Goal: Task Accomplishment & Management: Manage account settings

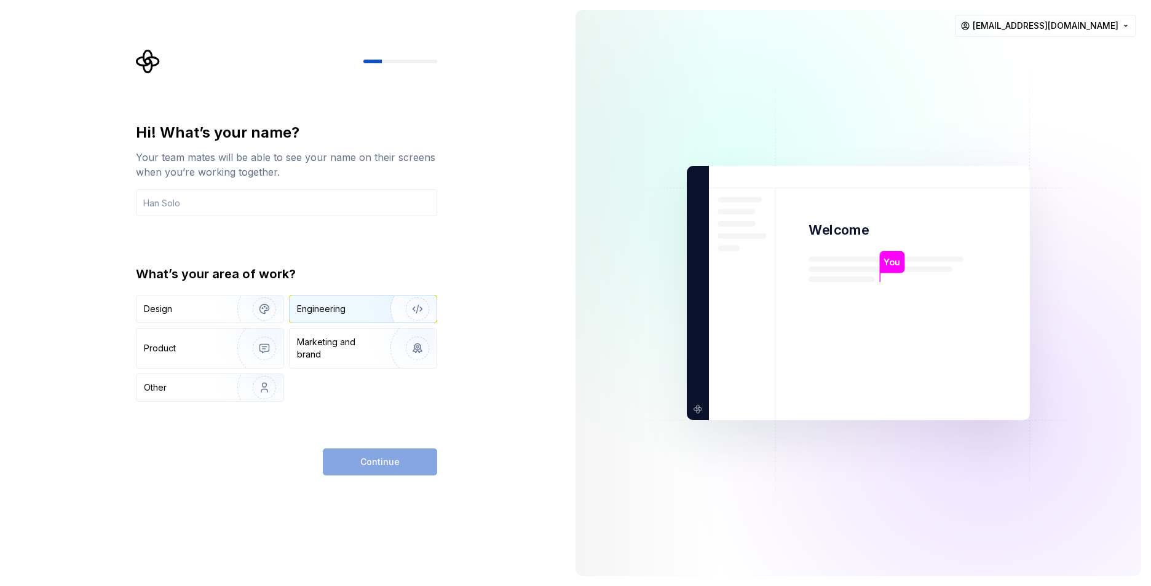
click at [353, 307] on div "Engineering" at bounding box center [346, 309] width 98 height 12
click at [272, 207] on input "text" at bounding box center [286, 202] width 301 height 27
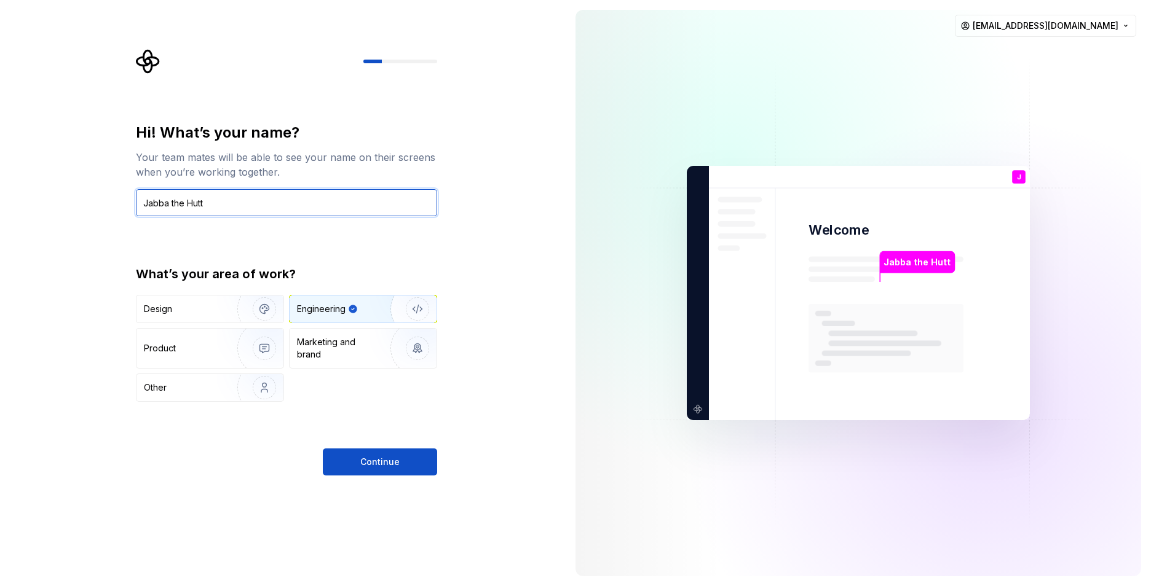
type input "Jabba the Hutt"
click at [358, 249] on div "Hi! What’s your name? Your team mates will be able to see your name on their sc…" at bounding box center [286, 262] width 301 height 279
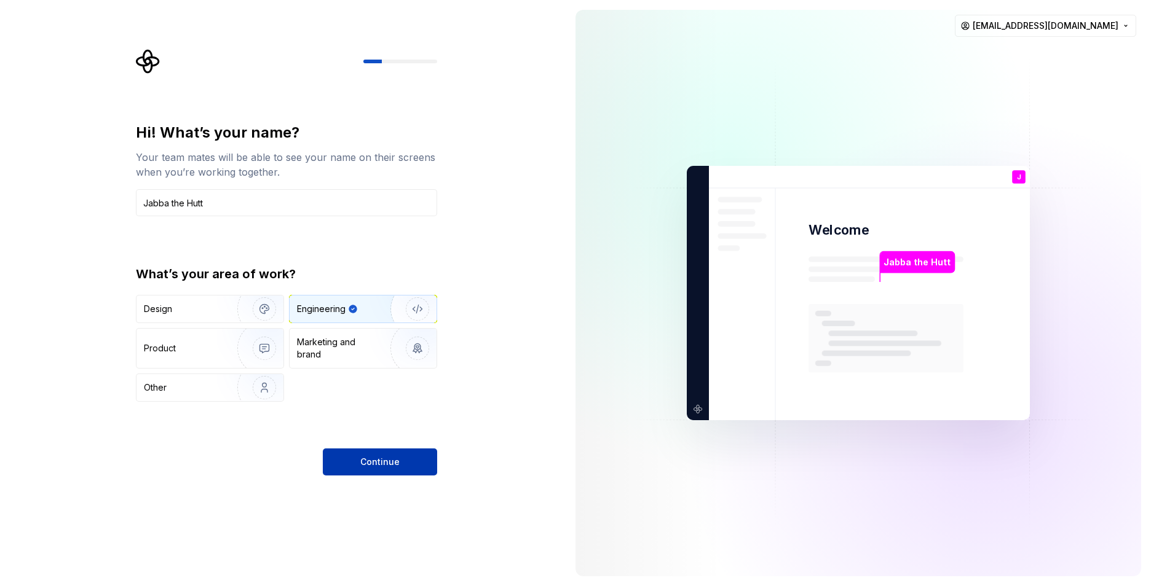
click at [379, 458] on span "Continue" at bounding box center [379, 462] width 39 height 12
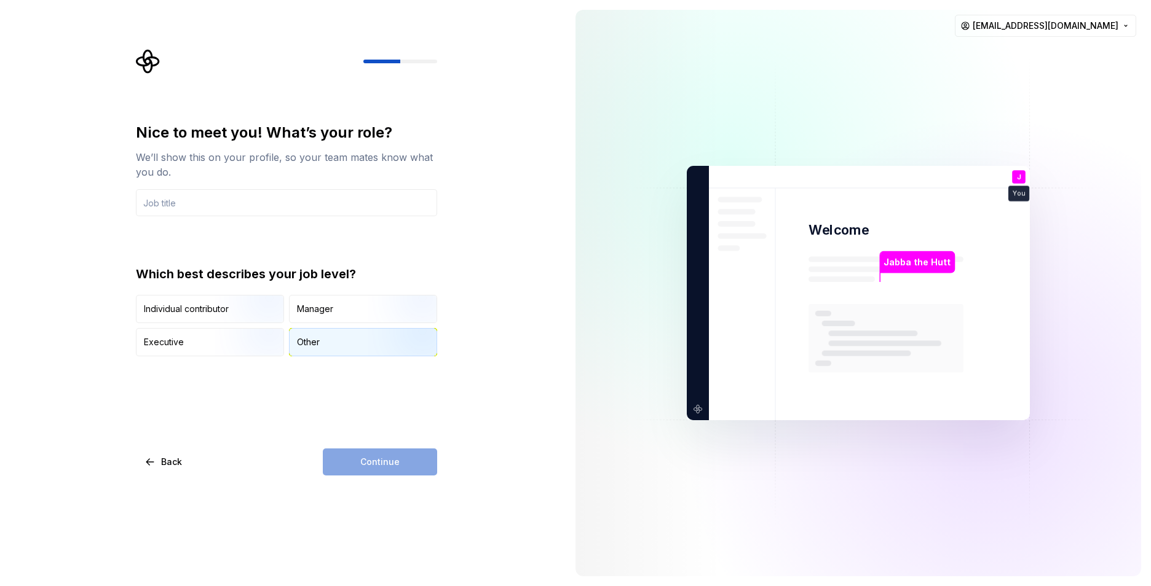
click at [296, 342] on div "Other" at bounding box center [363, 342] width 147 height 27
click at [255, 205] on input "text" at bounding box center [286, 202] width 301 height 27
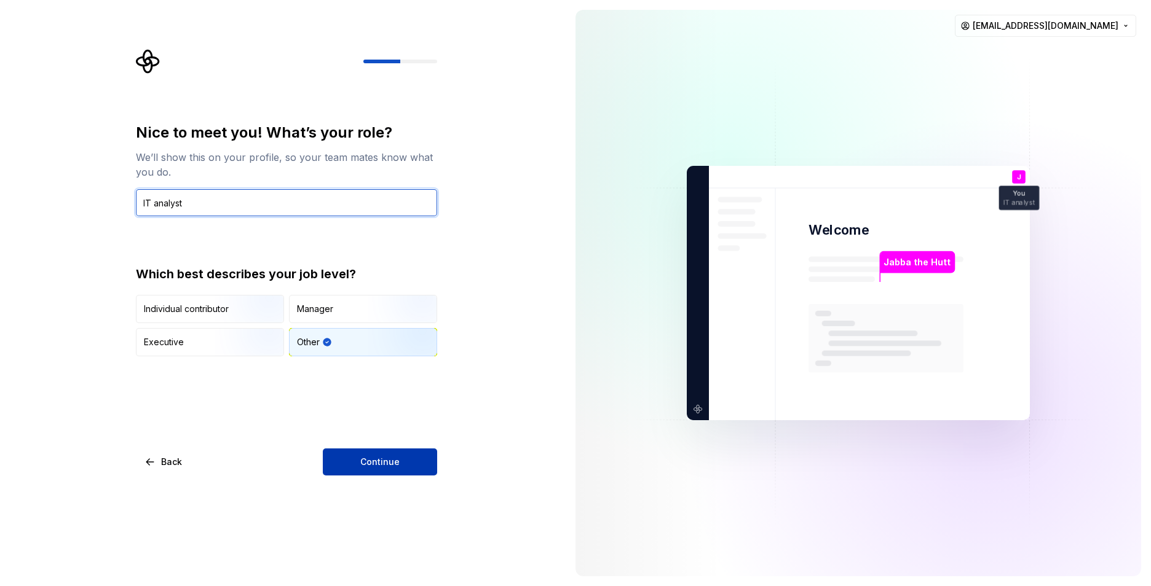
type input "IT analyst"
click at [379, 464] on span "Continue" at bounding box center [379, 462] width 39 height 12
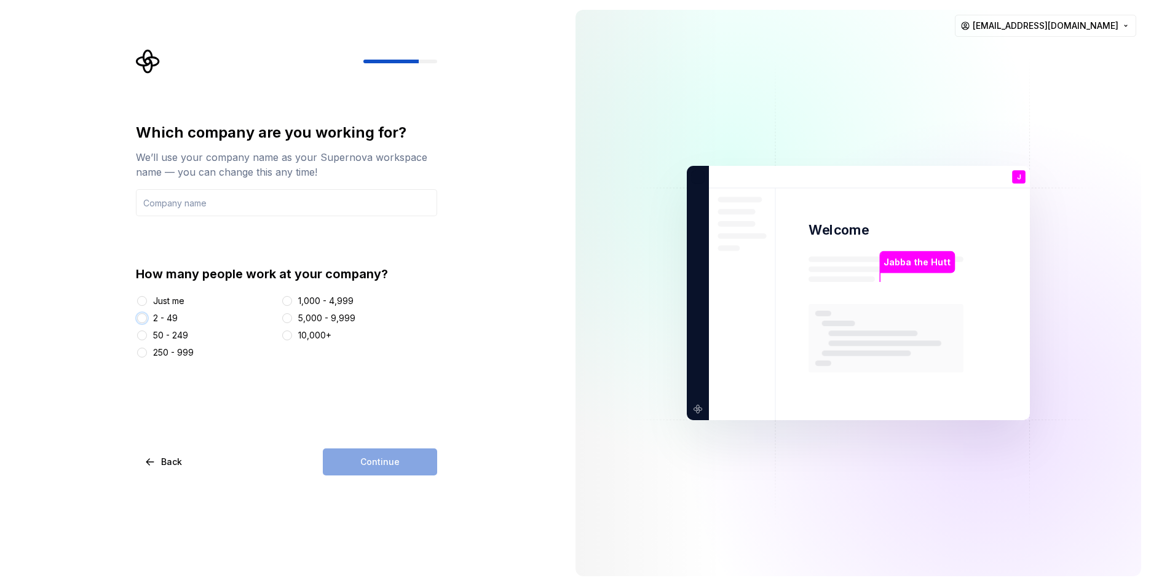
click at [144, 315] on button "2 - 49" at bounding box center [142, 319] width 10 height 10
click at [218, 197] on input "text" at bounding box center [286, 202] width 301 height 27
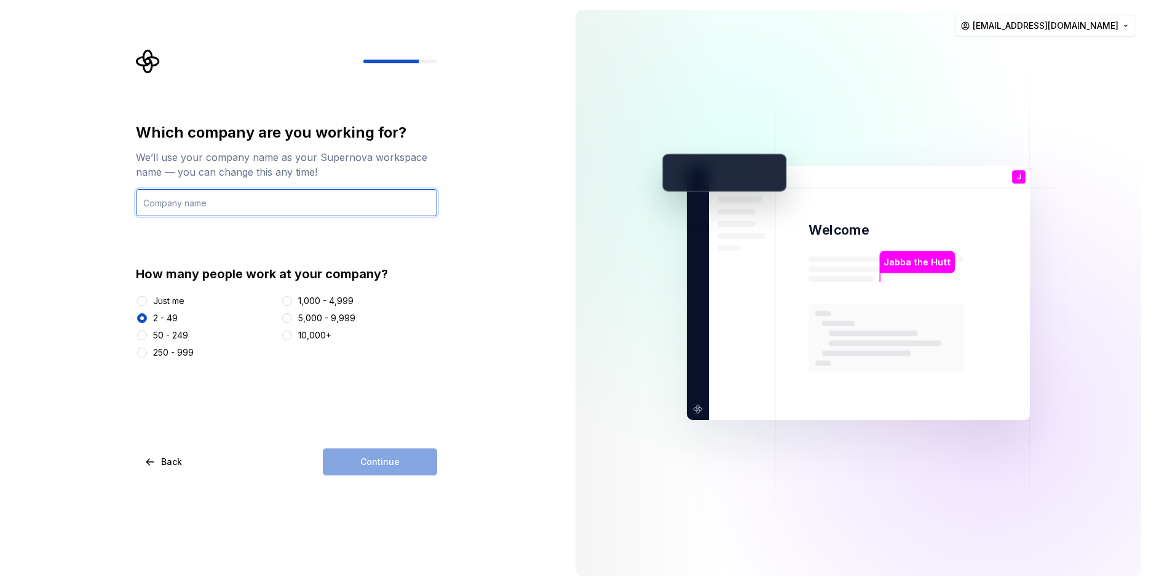
type input "T"
type input "The Legacy engineering"
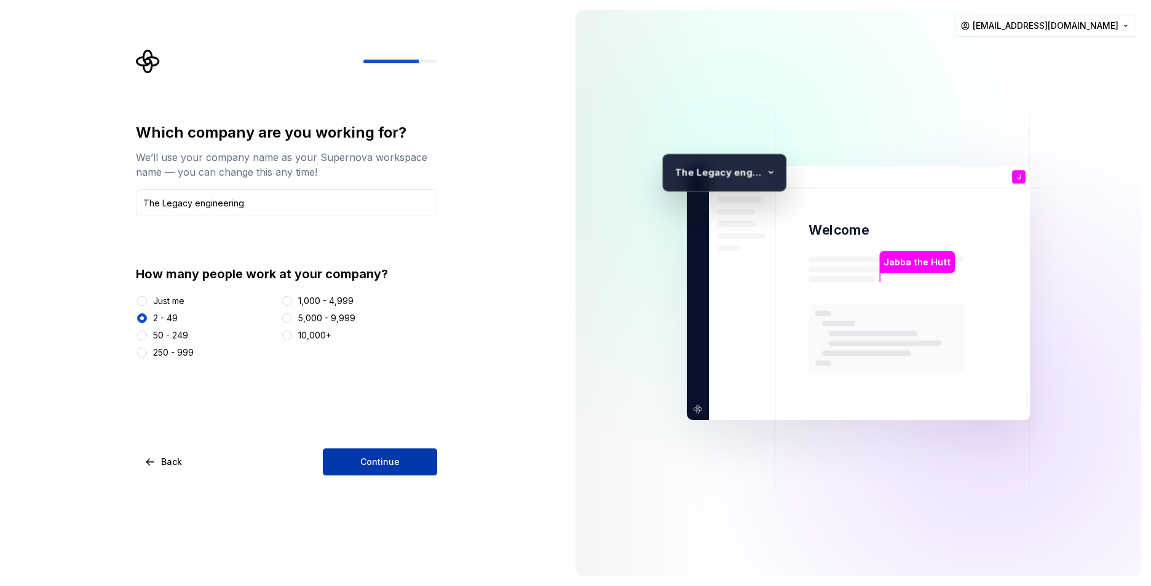
click at [389, 464] on span "Continue" at bounding box center [379, 462] width 39 height 12
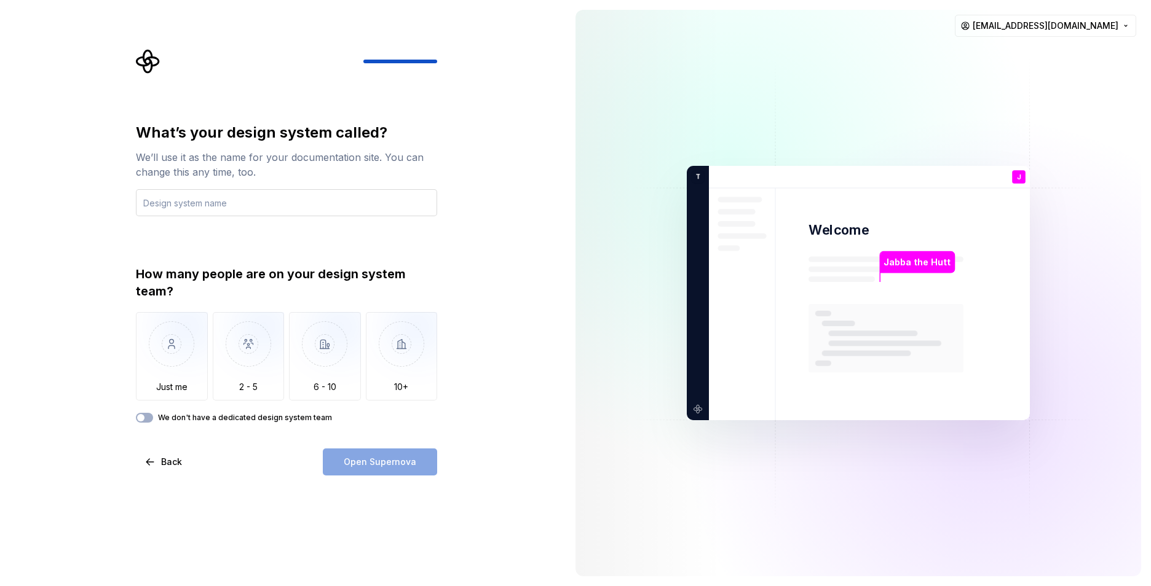
click at [262, 208] on input "text" at bounding box center [286, 202] width 301 height 27
type input "Star wars p"
type input "Alice in Wonderland"
click at [385, 277] on div "How many people are on your design system team?" at bounding box center [286, 283] width 301 height 34
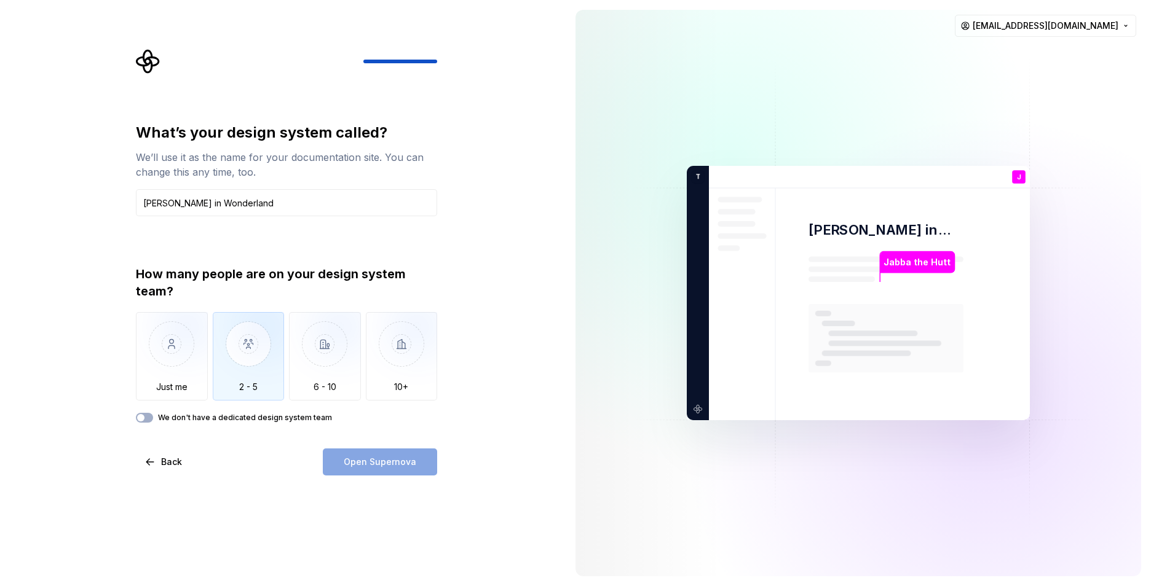
click at [255, 350] on img "button" at bounding box center [249, 353] width 72 height 82
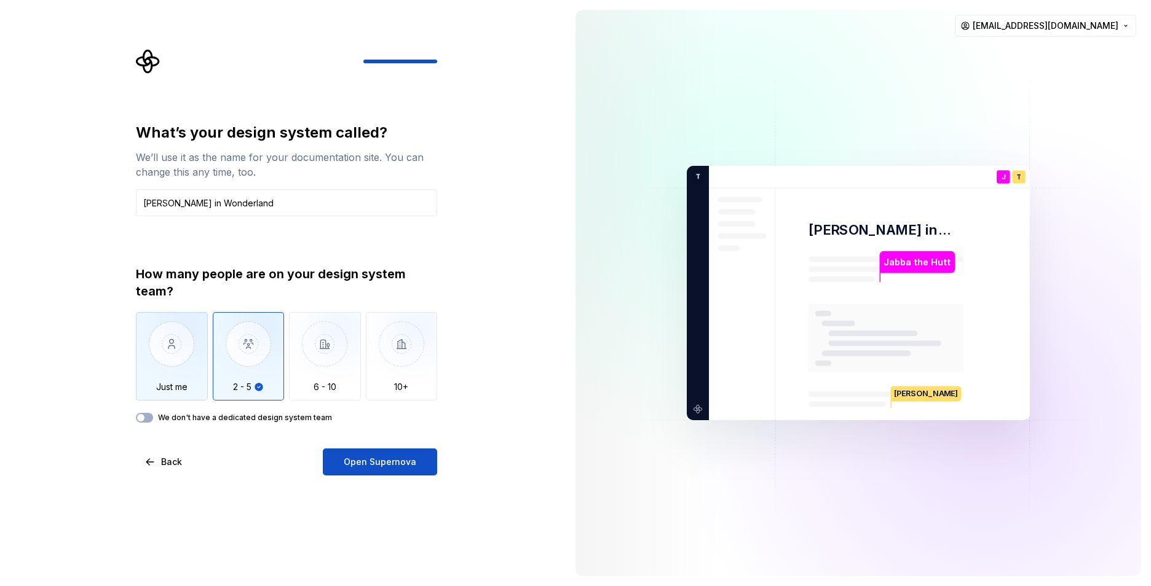
click at [153, 369] on img "button" at bounding box center [172, 353] width 72 height 82
click at [145, 419] on icon "button" at bounding box center [141, 417] width 10 height 7
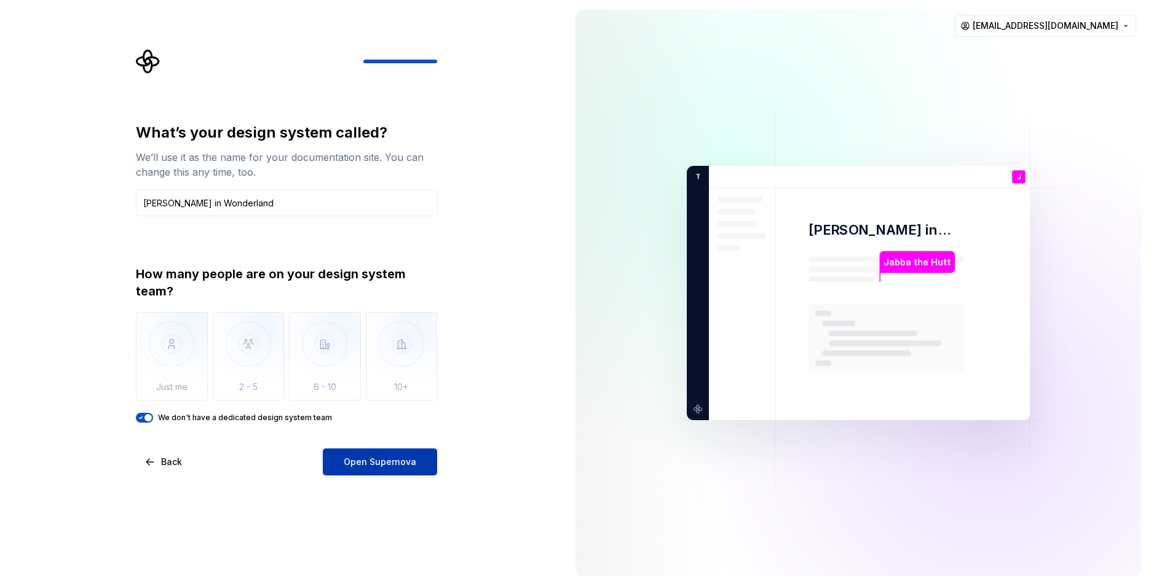
click at [391, 465] on span "Open Supernova" at bounding box center [380, 462] width 73 height 12
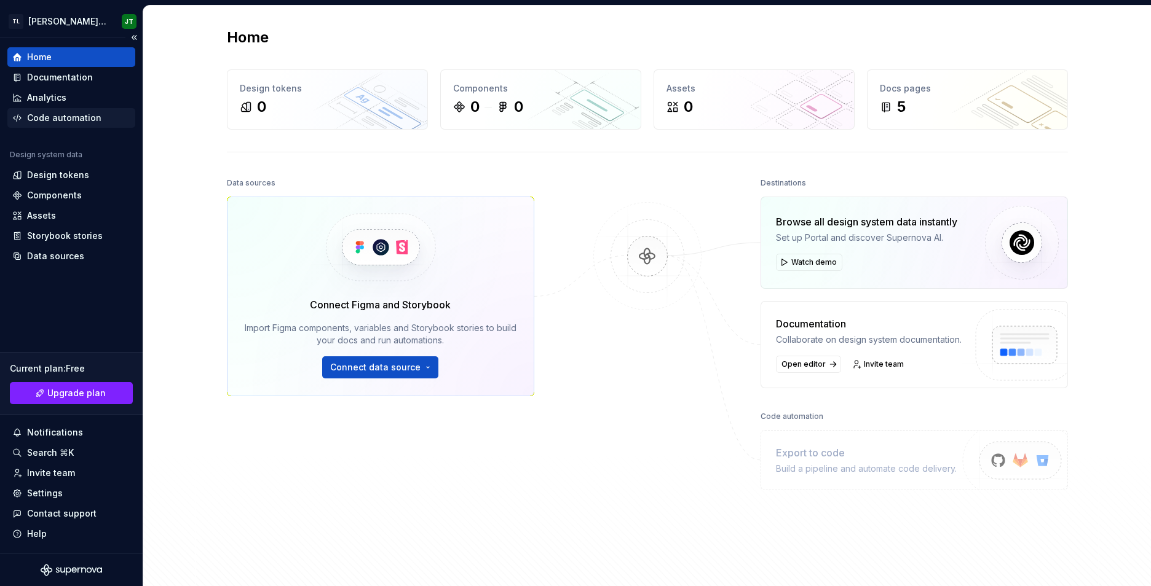
click at [58, 120] on div "Code automation" at bounding box center [64, 118] width 74 height 12
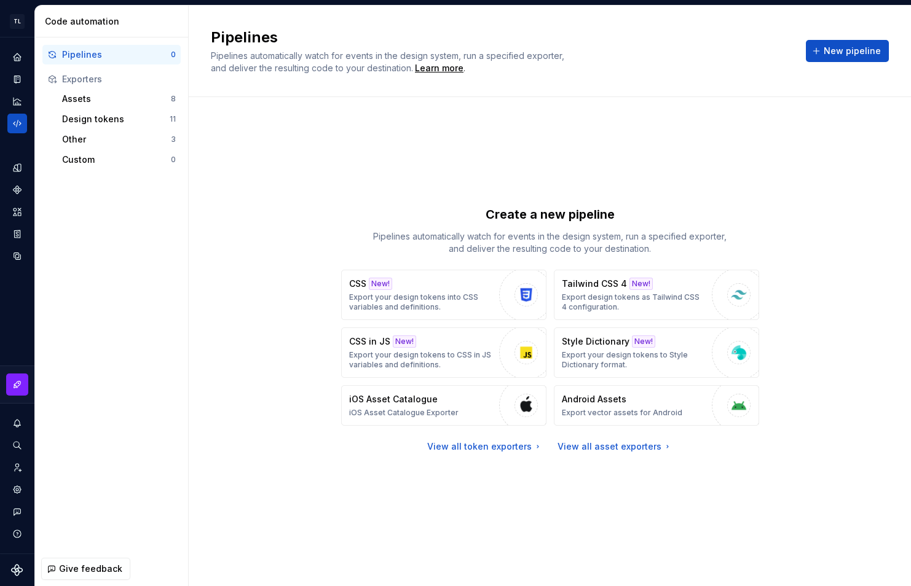
click at [737, 127] on div "Create a new pipeline Pipelines automatically watch for events in the design sy…" at bounding box center [550, 329] width 678 height 420
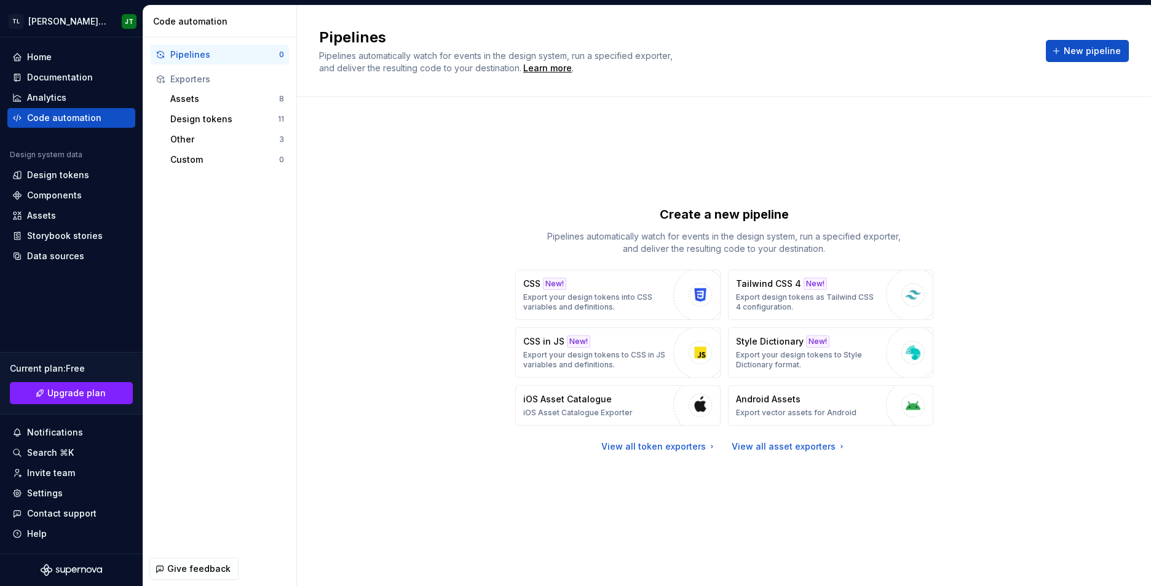
click at [858, 84] on div "Pipelines Pipelines automatically watch for events in the design system, run a …" at bounding box center [724, 52] width 854 height 92
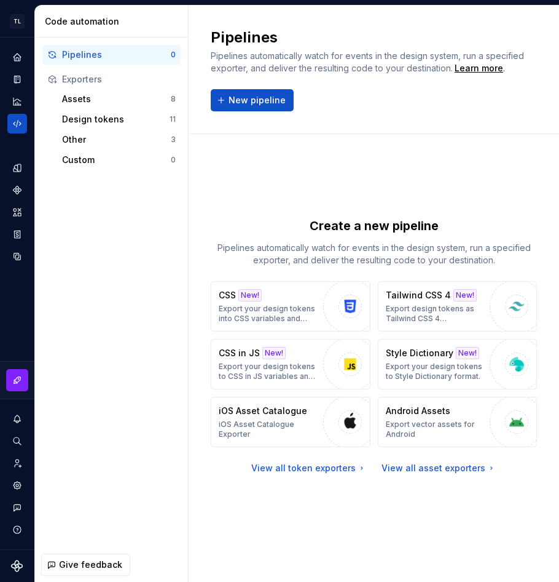
click at [284, 164] on div "Create a new pipeline Pipelines automatically watch for events in the design sy…" at bounding box center [374, 345] width 326 height 379
click at [342, 93] on div "Pipelines Pipelines automatically watch for events in the design system, run a …" at bounding box center [374, 70] width 326 height 84
click at [21, 37] on button "Expand sidebar" at bounding box center [25, 37] width 17 height 17
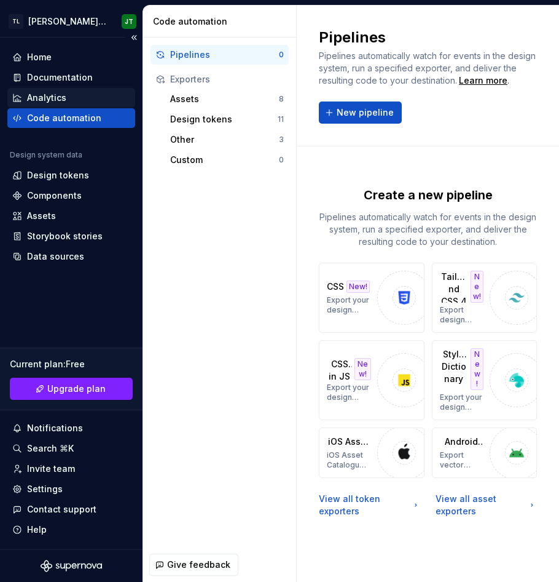
click at [79, 93] on div "Analytics" at bounding box center [71, 98] width 118 height 12
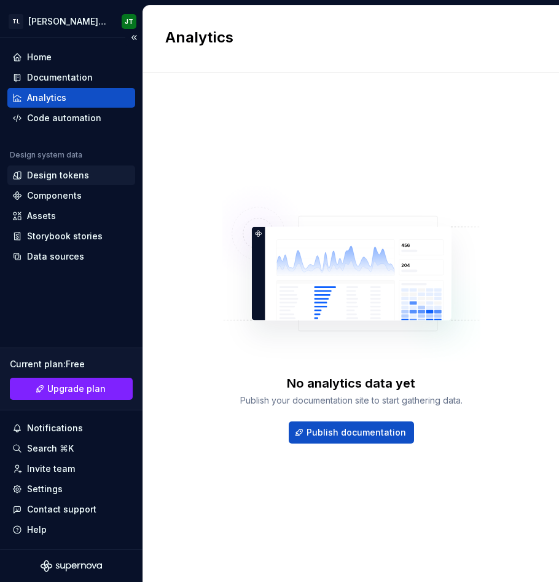
click at [59, 173] on div "Design tokens" at bounding box center [58, 175] width 62 height 12
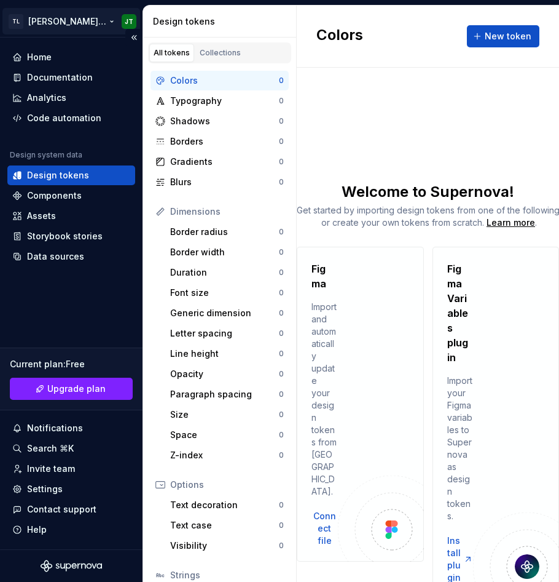
click at [125, 20] on html "TL Alice in Wonderland JT Home Documentation Analytics Code automation Design s…" at bounding box center [279, 291] width 559 height 582
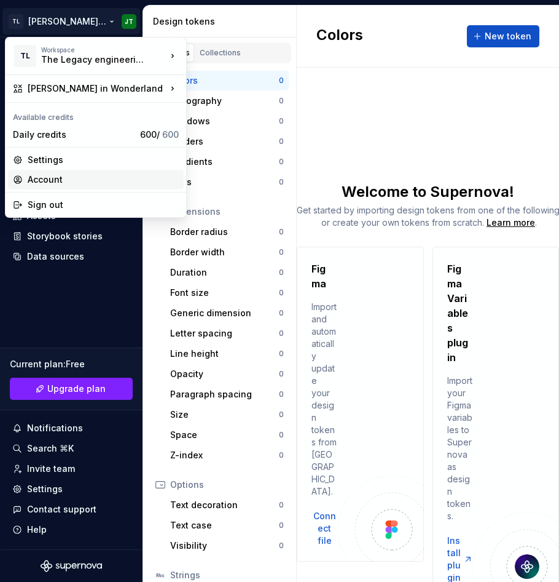
click at [52, 181] on div "Account" at bounding box center [103, 179] width 151 height 12
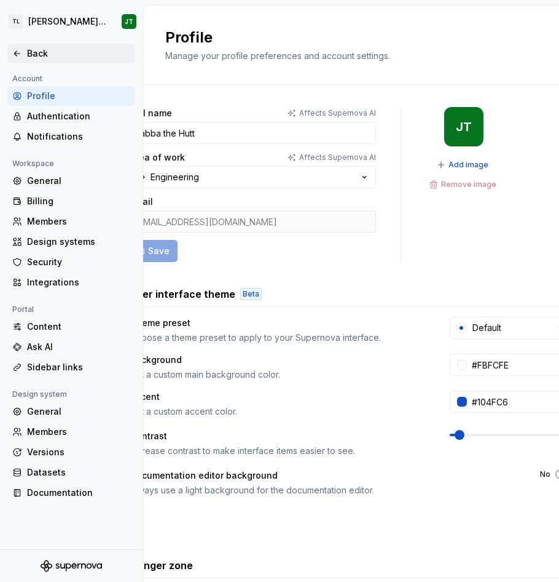
click at [34, 51] on div "Back" at bounding box center [78, 53] width 103 height 12
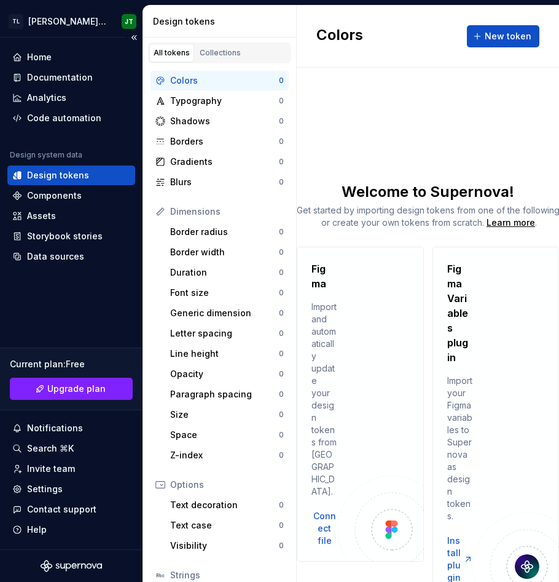
click at [63, 567] on icon "Supernova Logo" at bounding box center [62, 566] width 5 height 6
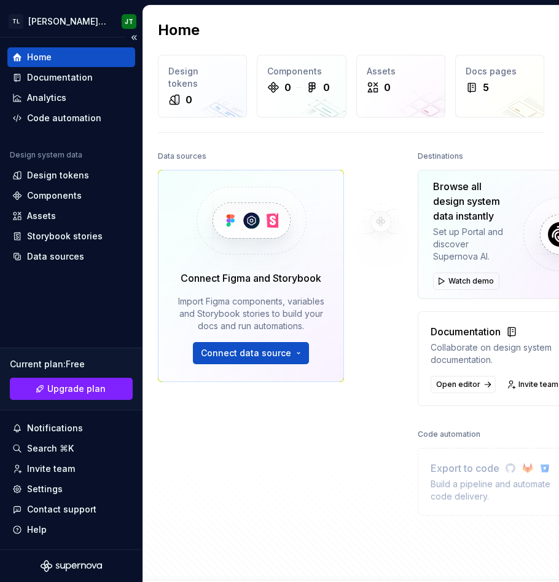
click at [50, 565] on icon "Supernova Logo" at bounding box center [71, 565] width 61 height 12
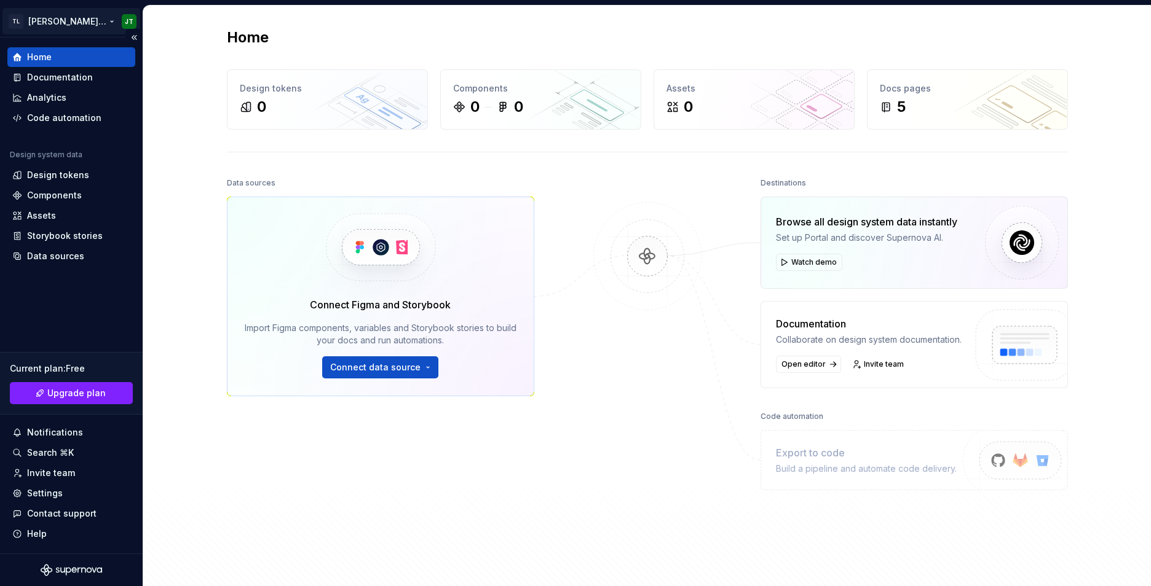
click at [122, 23] on html "TL Alice in Wonderland JT Home Documentation Analytics Code automation Design s…" at bounding box center [575, 293] width 1151 height 586
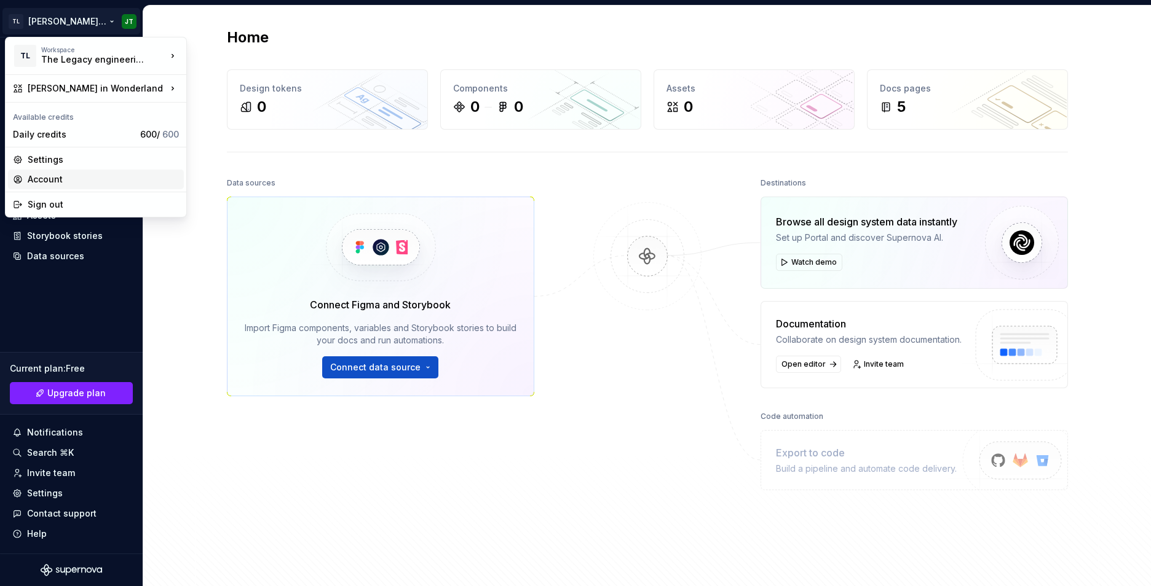
click at [87, 183] on div "Account" at bounding box center [103, 179] width 151 height 12
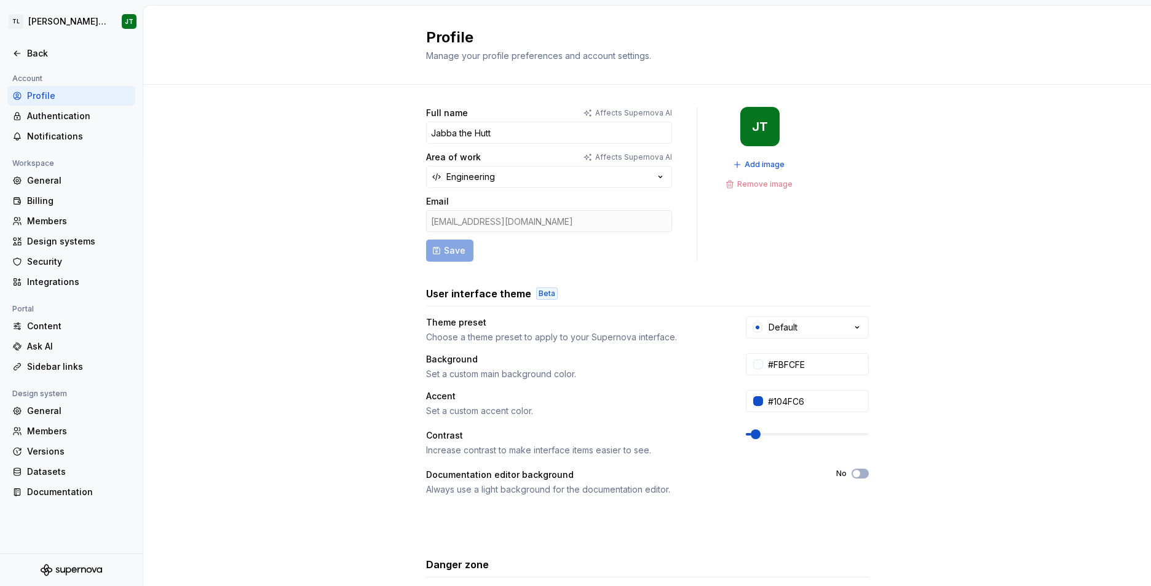
scroll to position [118, 0]
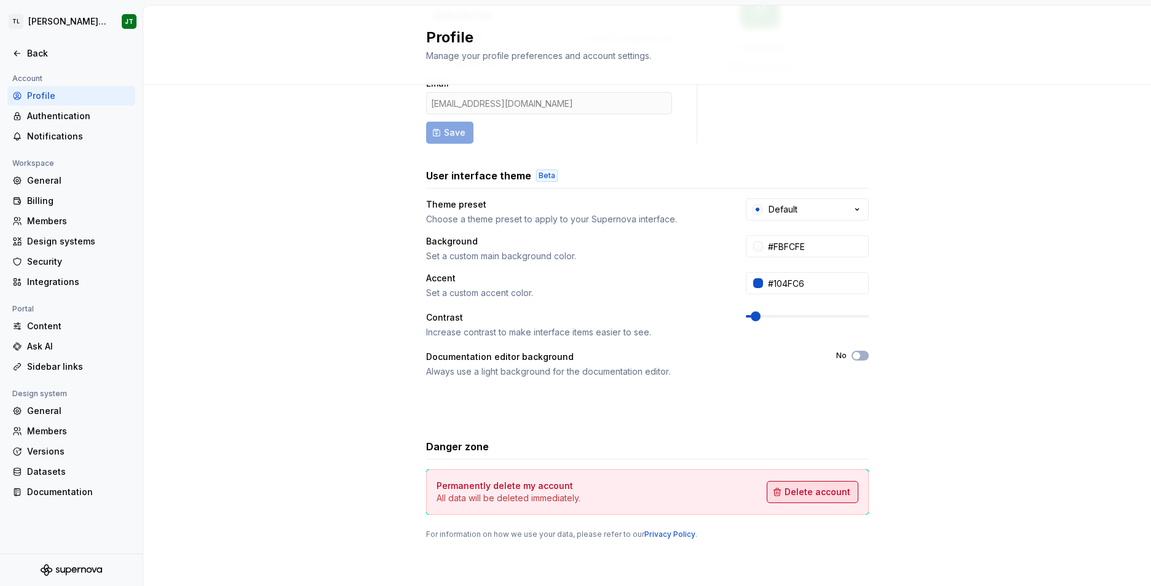
drag, startPoint x: 797, startPoint y: 496, endPoint x: 772, endPoint y: 499, distance: 24.7
click at [772, 499] on button "Delete account" at bounding box center [813, 492] width 92 height 22
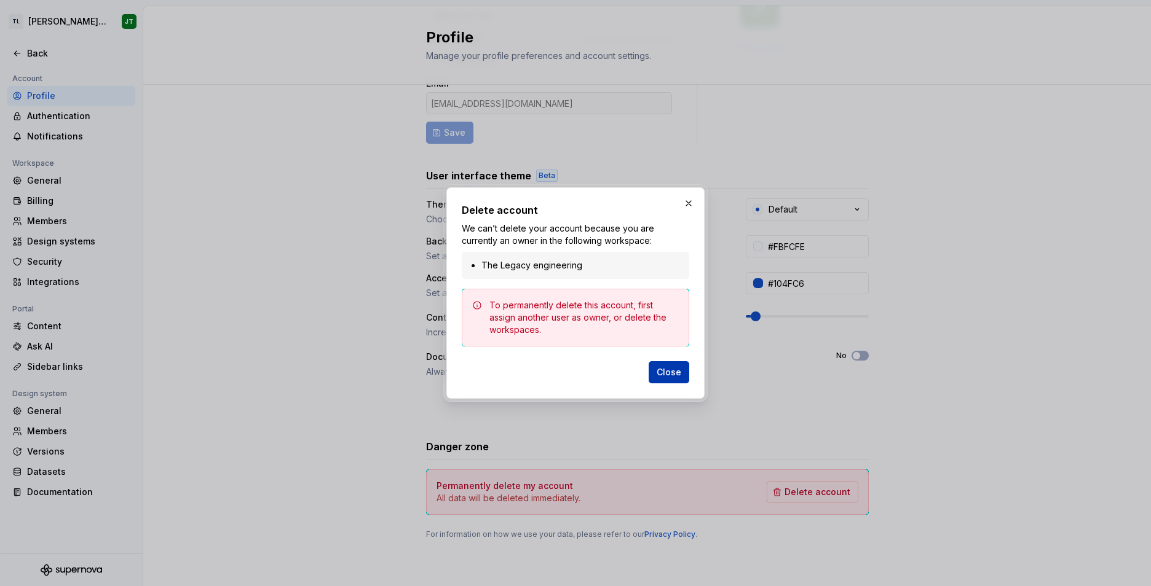
click at [669, 373] on span "Close" at bounding box center [669, 372] width 25 height 12
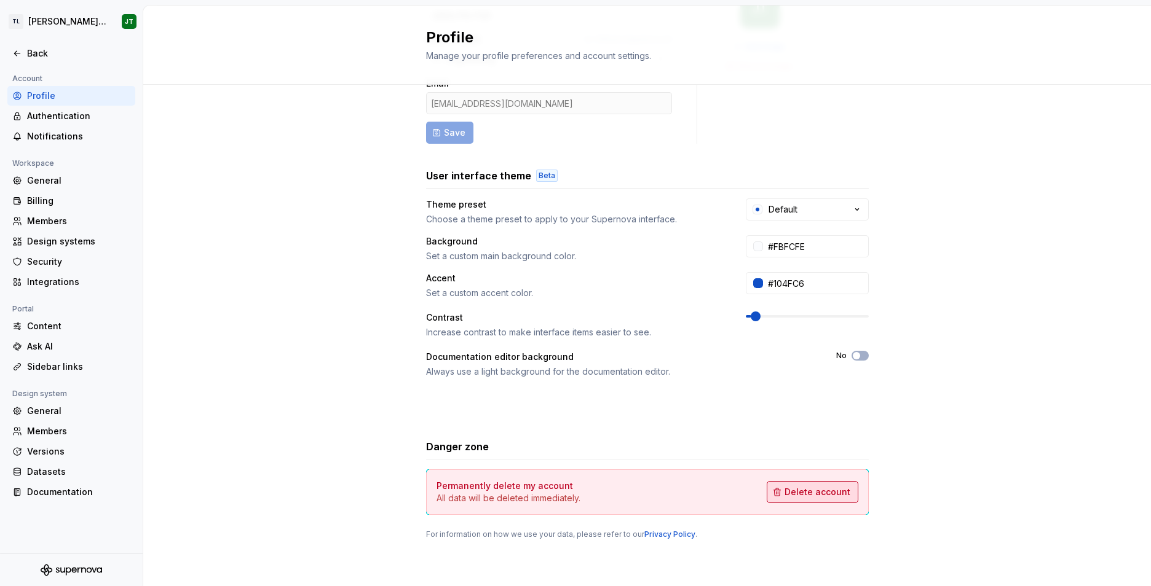
click at [791, 492] on span "Delete account" at bounding box center [817, 492] width 66 height 12
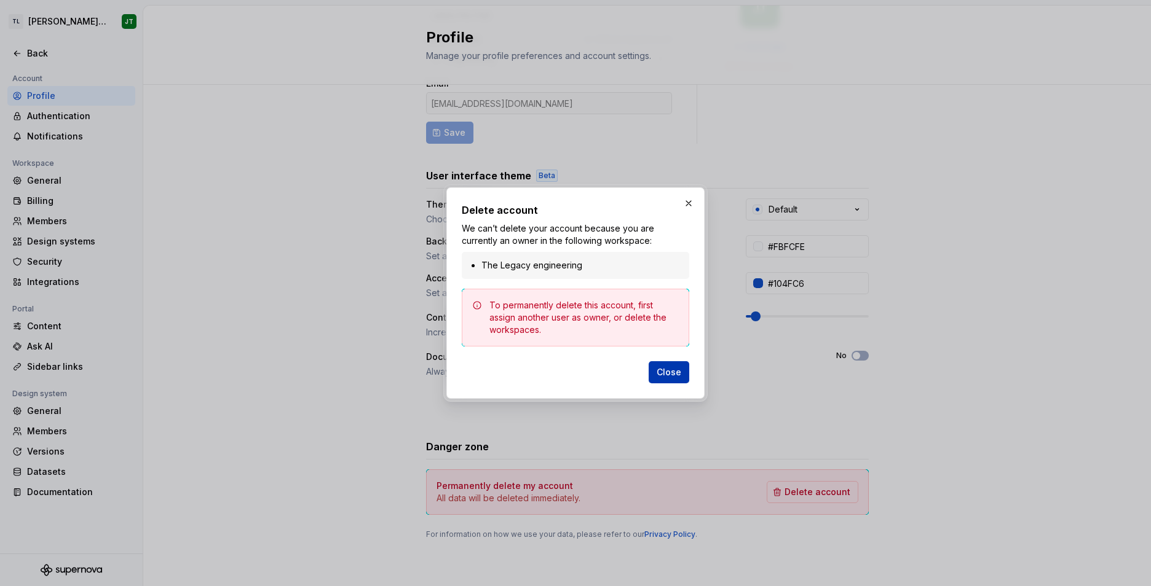
click at [673, 379] on button "Close" at bounding box center [669, 372] width 41 height 22
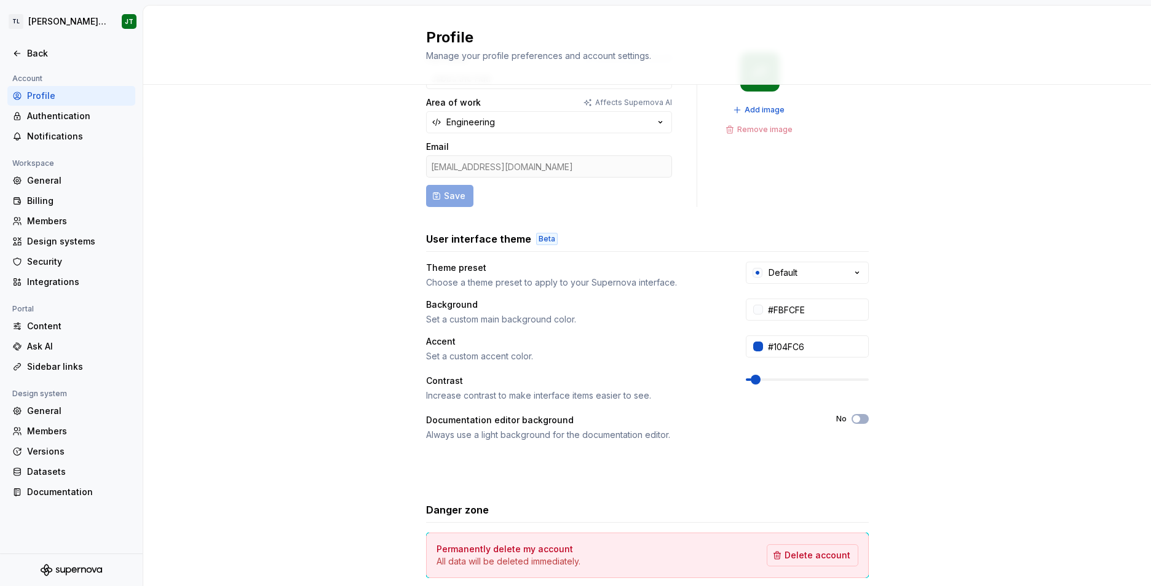
scroll to position [55, 0]
click at [28, 49] on div "Back" at bounding box center [78, 53] width 103 height 12
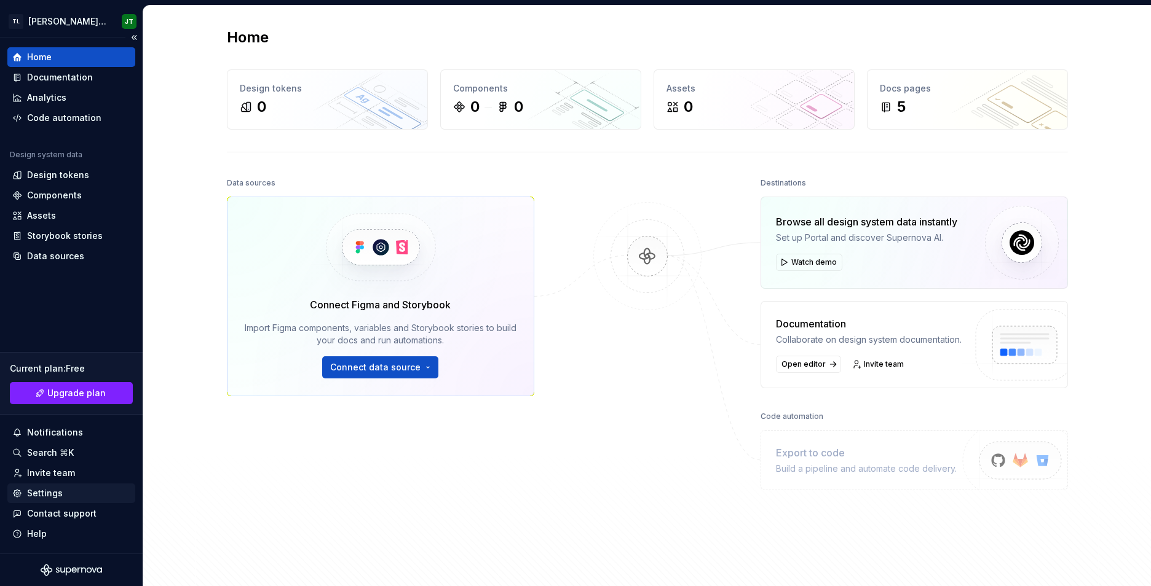
click at [45, 494] on div "Settings" at bounding box center [45, 493] width 36 height 12
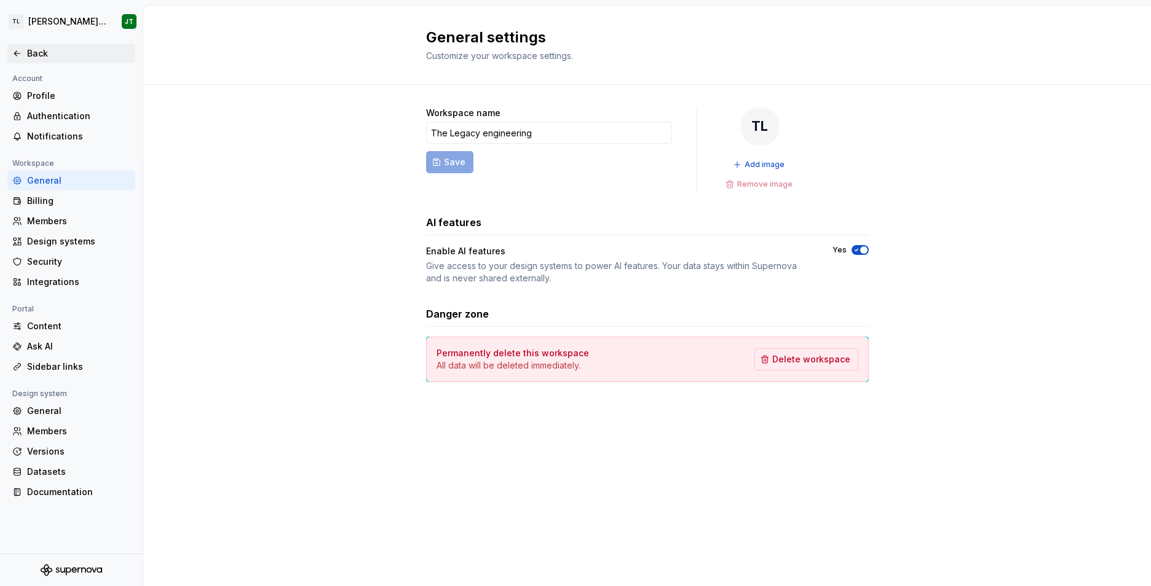
click at [14, 52] on icon at bounding box center [17, 54] width 10 height 10
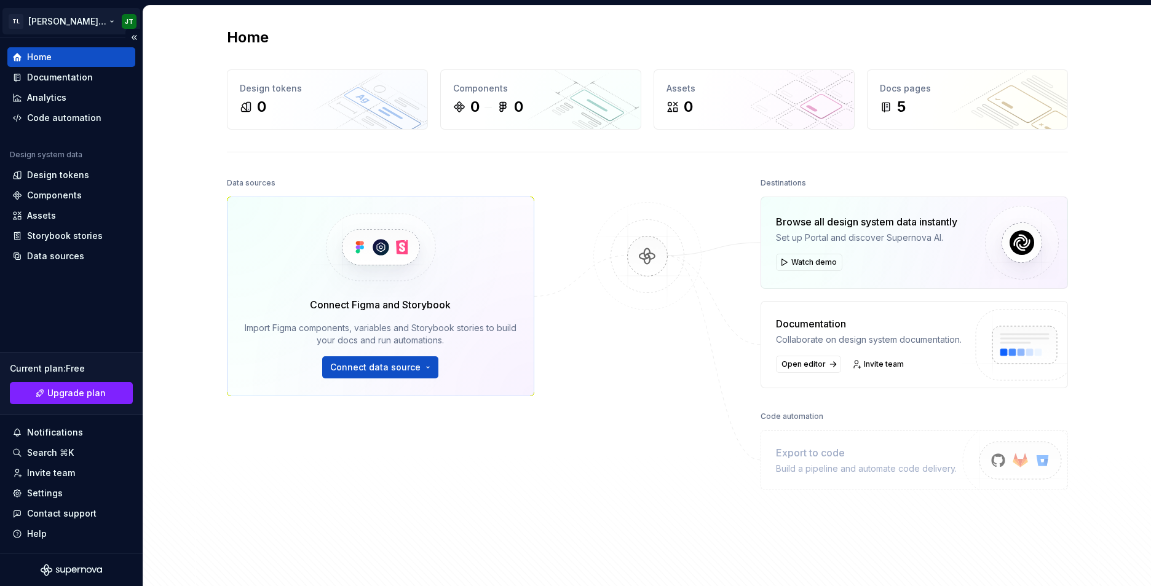
click at [108, 18] on html "TL Alice in Wonderland JT Home Documentation Analytics Code automation Design s…" at bounding box center [575, 293] width 1151 height 586
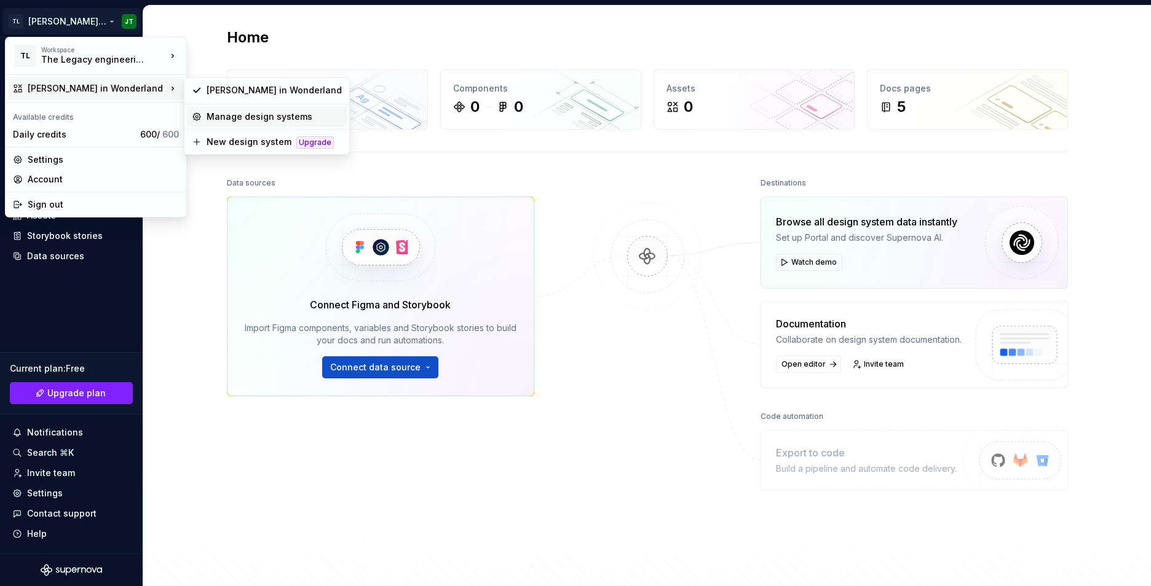
click at [245, 122] on div "Manage design systems" at bounding box center [274, 117] width 135 height 12
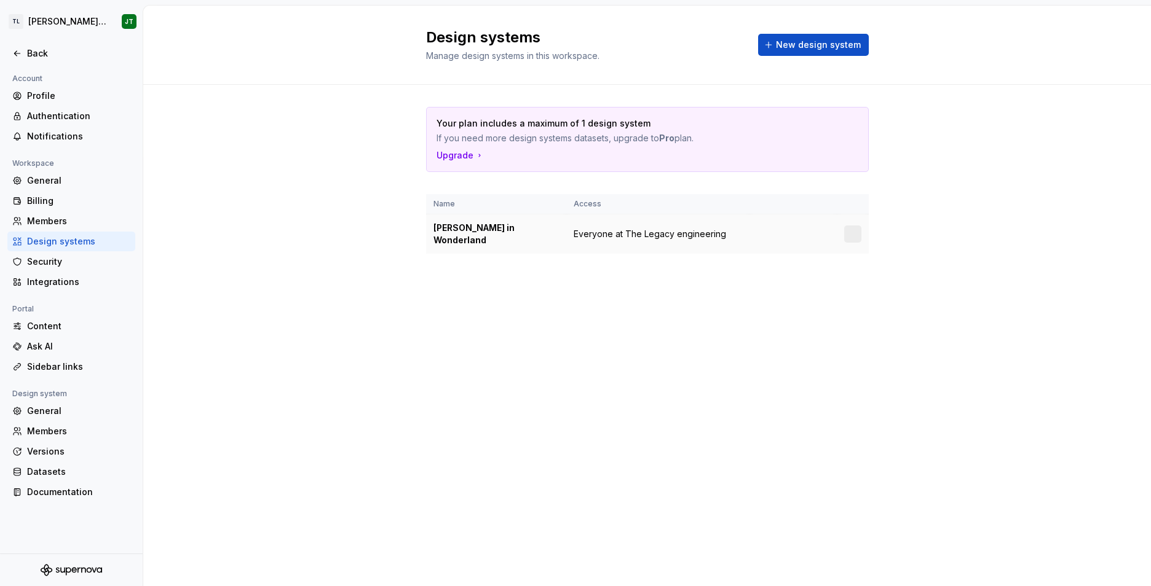
click at [725, 237] on td "Everyone at The Legacy engineering" at bounding box center [657, 235] width 183 height 40
click at [853, 229] on html "TL Alice in Wonderland JT Back Account Profile Authentication Notifications Wor…" at bounding box center [575, 293] width 1151 height 586
click at [869, 274] on div "Design system settings" at bounding box center [925, 272] width 117 height 12
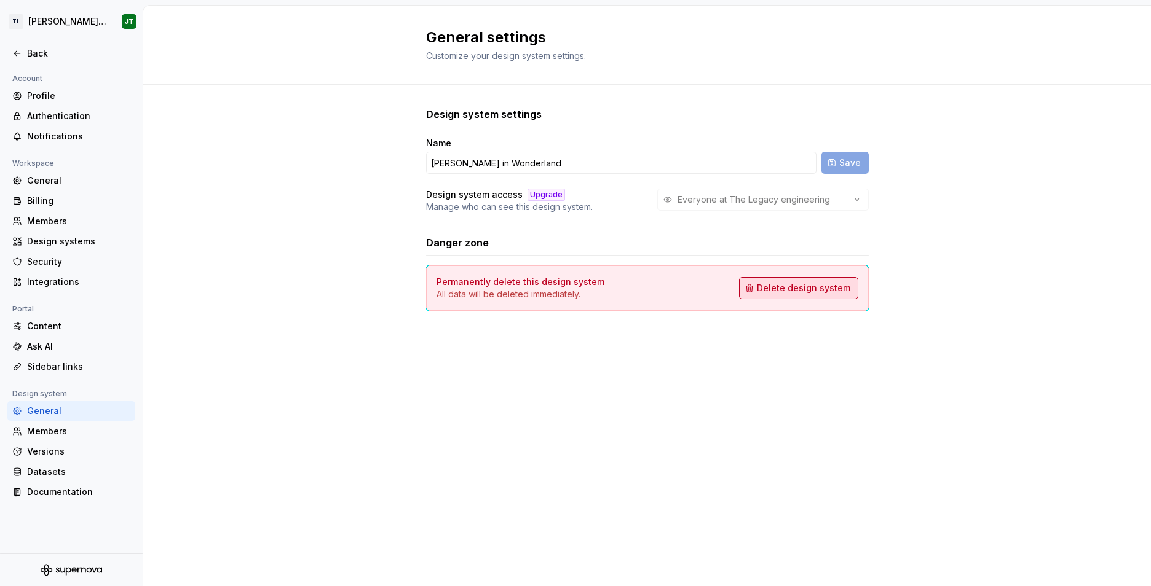
click at [787, 296] on button "Delete design system" at bounding box center [798, 288] width 119 height 22
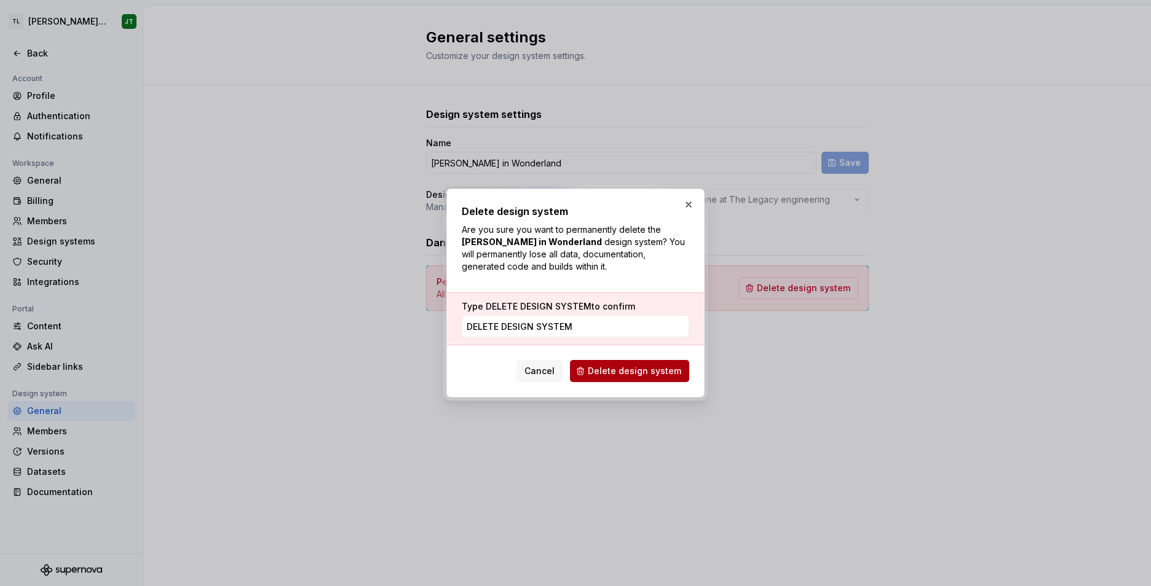
type input "DELETE DESIGN SYSTEM"
click at [636, 368] on span "Delete design system" at bounding box center [634, 371] width 93 height 12
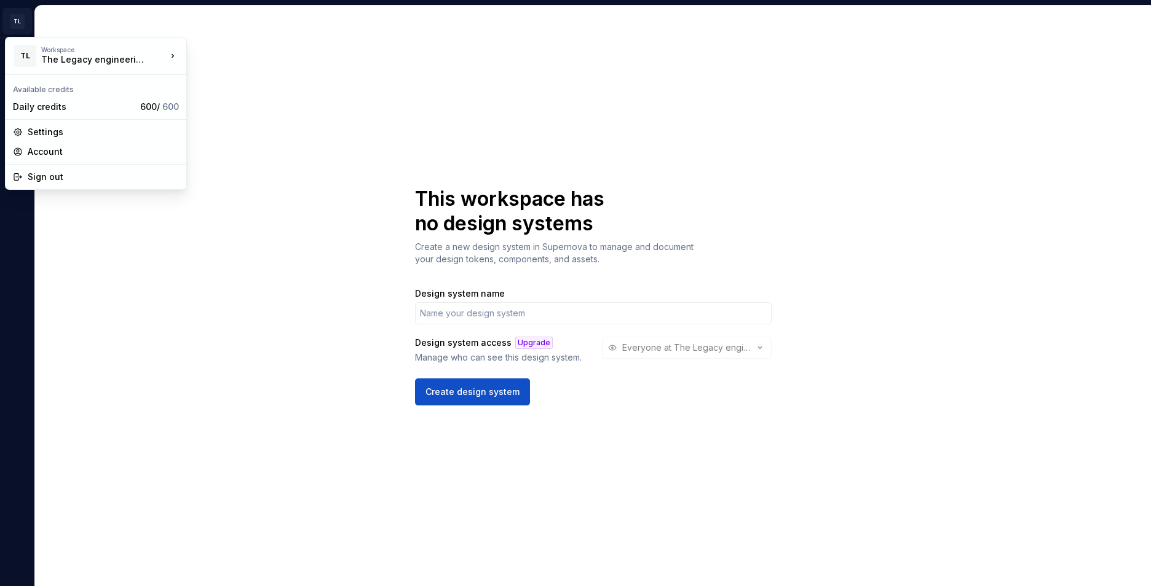
click at [18, 25] on html "TL JT This workspace has no design systems Create a new design system in Supern…" at bounding box center [575, 293] width 1151 height 586
click at [47, 157] on div "Account" at bounding box center [103, 152] width 151 height 12
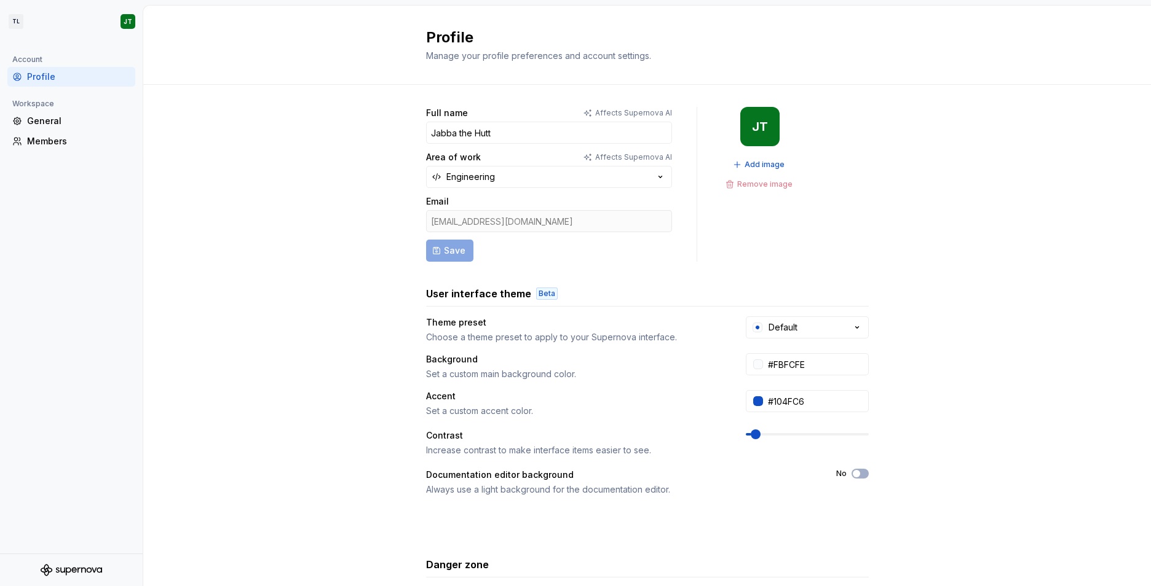
scroll to position [118, 0]
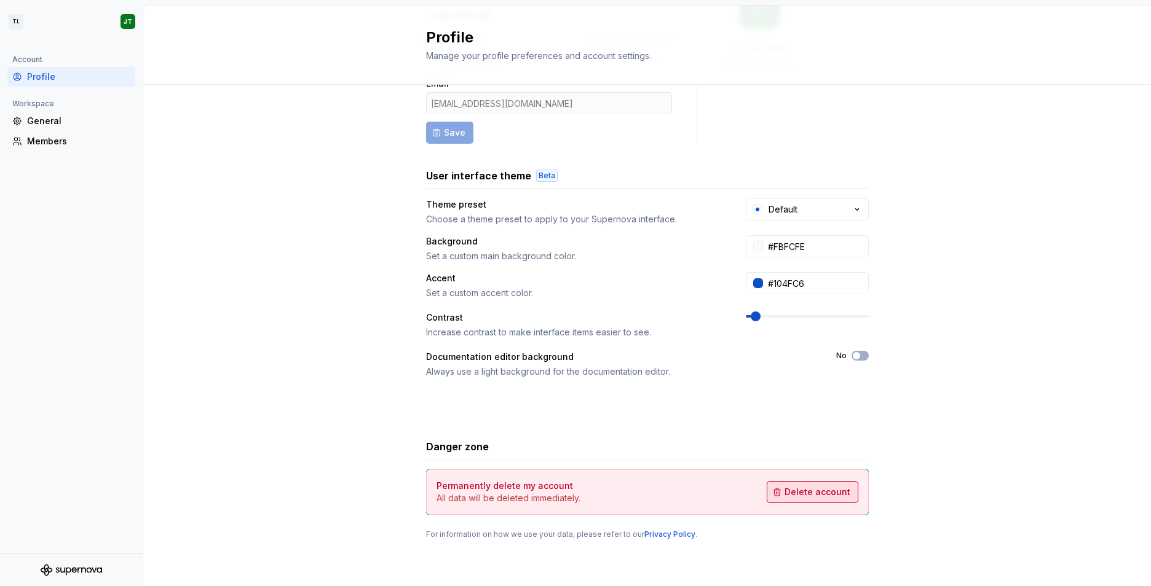
click at [812, 491] on span "Delete account" at bounding box center [817, 492] width 66 height 12
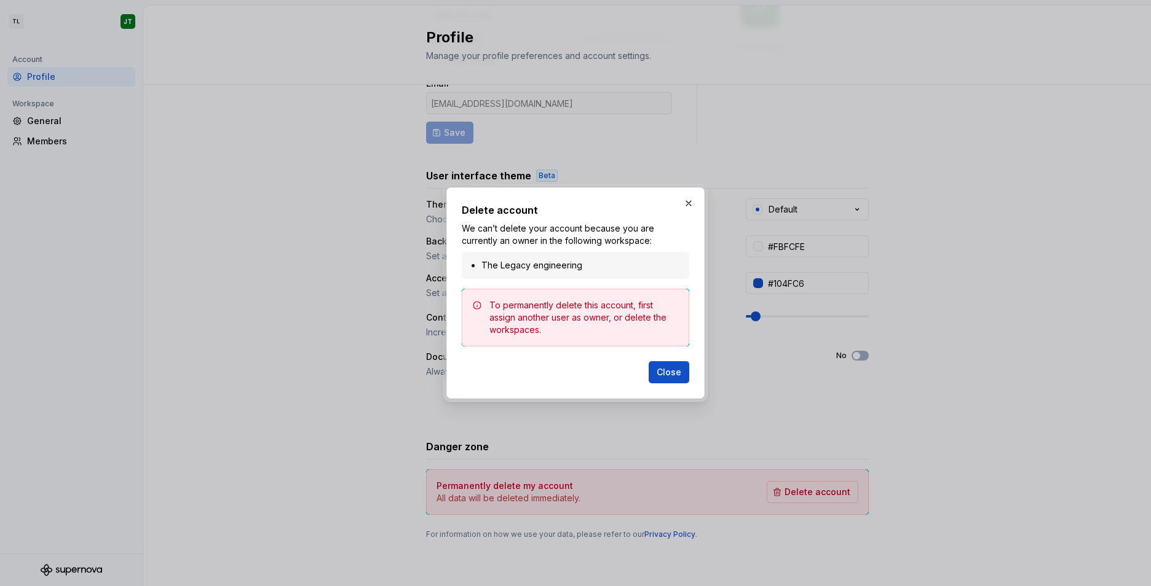
click at [588, 270] on li "The Legacy engineering" at bounding box center [581, 265] width 200 height 12
click at [690, 199] on button "button" at bounding box center [688, 203] width 17 height 17
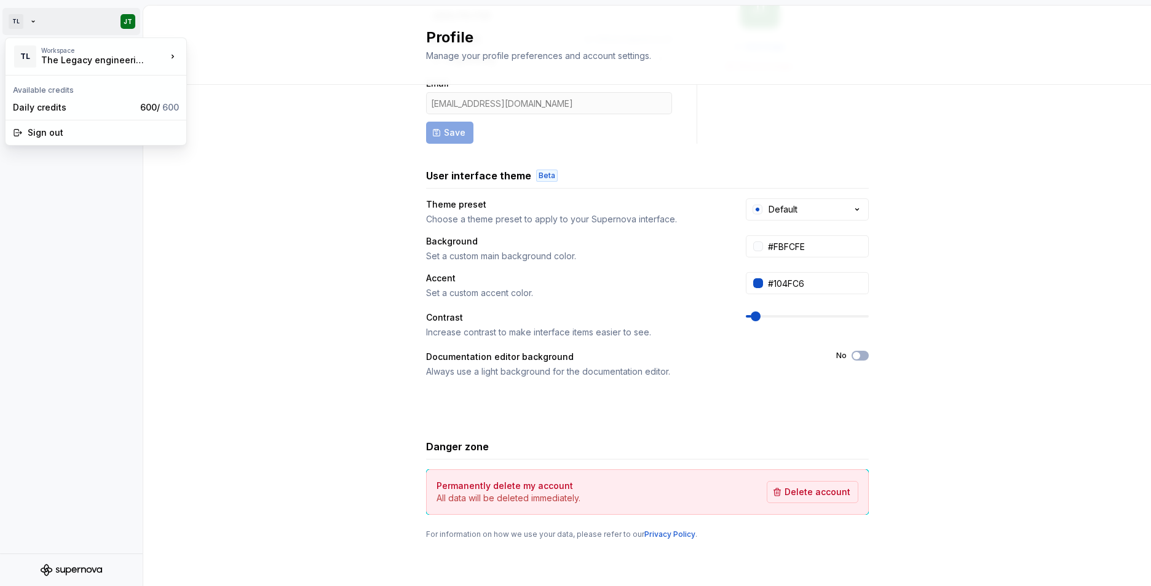
click at [22, 23] on html "TL JT Account Profile Workspace General Members Profile Manage your profile pre…" at bounding box center [575, 293] width 1151 height 586
click at [255, 204] on html "TL JT Account Profile Workspace General Members Profile Manage your profile pre…" at bounding box center [575, 293] width 1151 height 586
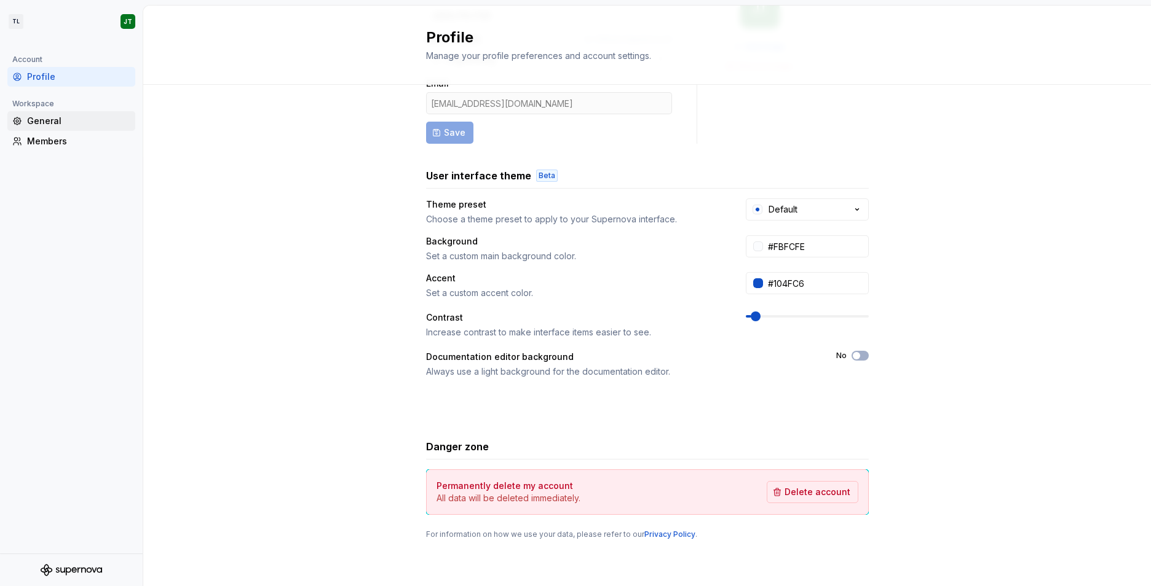
click at [45, 122] on div "General" at bounding box center [78, 121] width 103 height 12
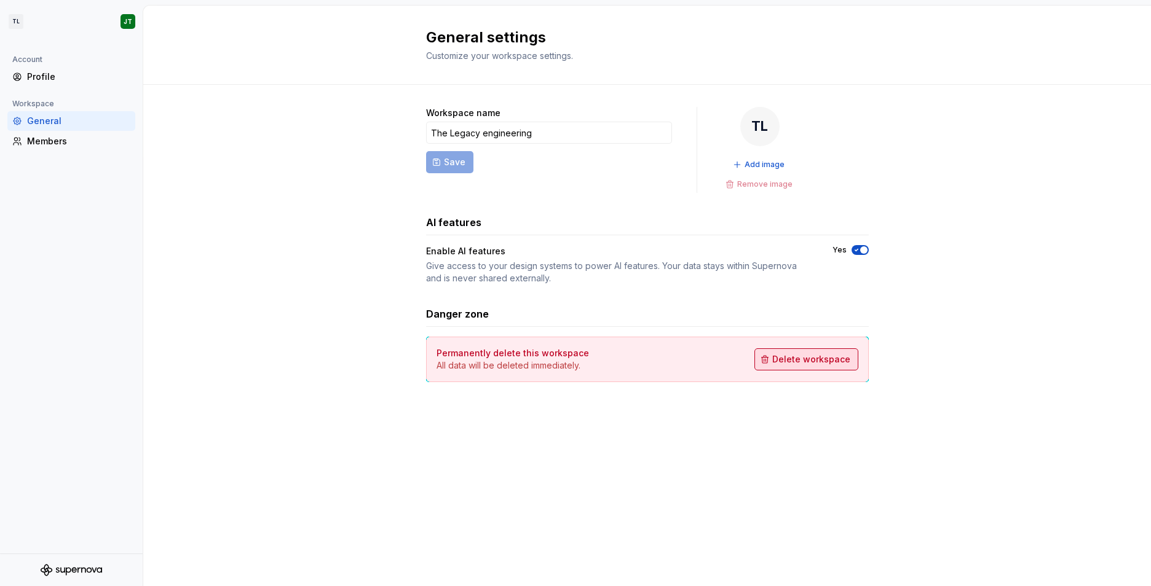
click at [798, 365] on span "Delete workspace" at bounding box center [811, 359] width 78 height 12
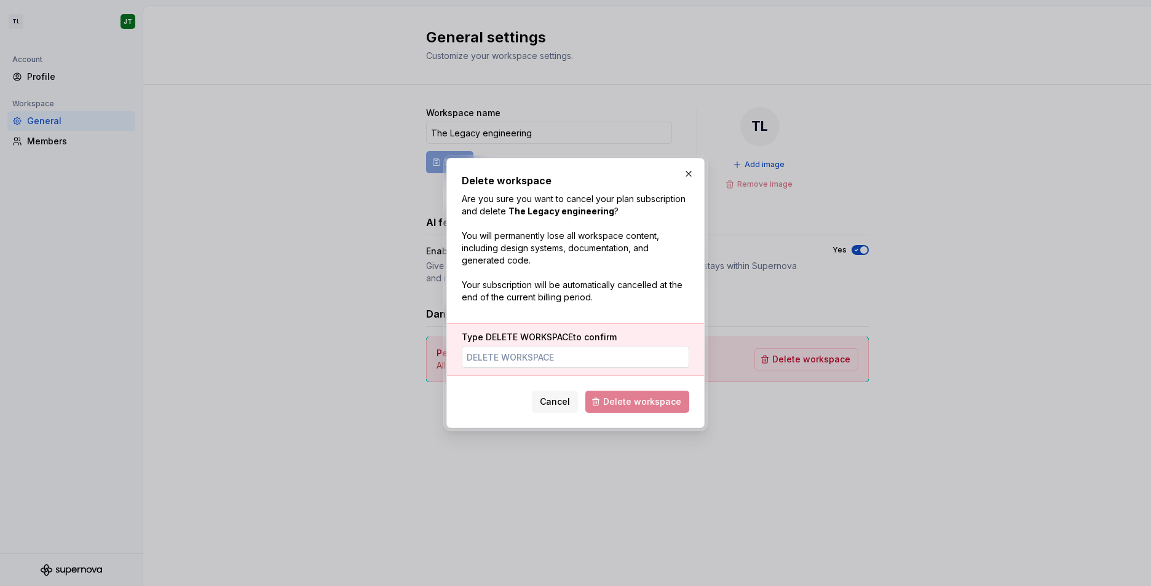
click at [560, 365] on input "Type DELETE WORKSPACE to confirm" at bounding box center [575, 357] width 227 height 22
type input "DELETE WORKSPACE"
click at [610, 405] on span "Delete workspace" at bounding box center [642, 402] width 78 height 12
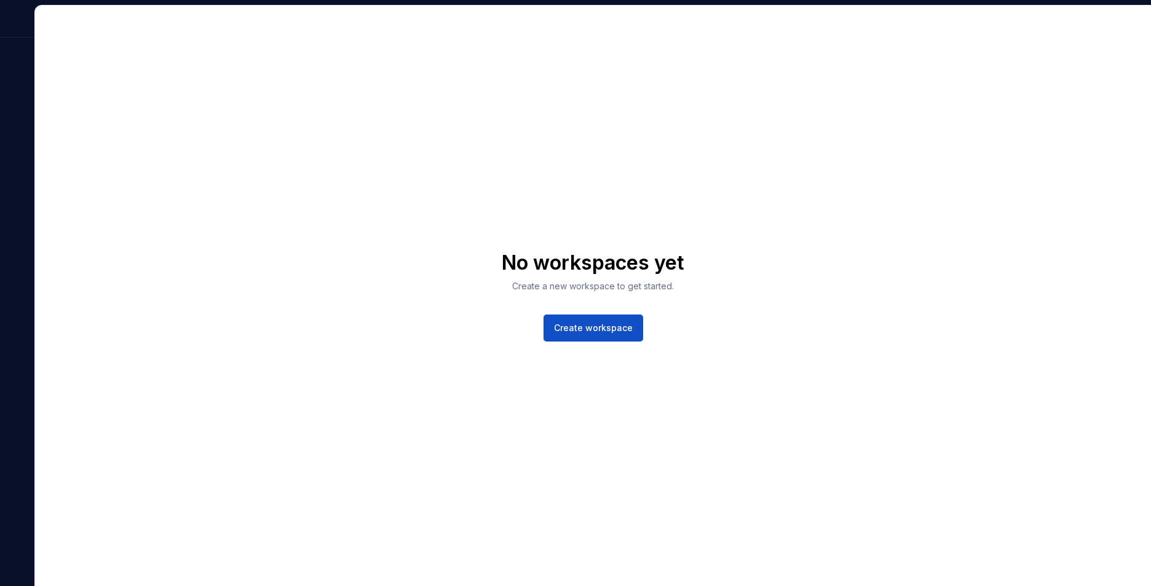
click at [20, 50] on div at bounding box center [17, 296] width 34 height 582
click at [404, 337] on div "No workspaces yet Create a new workspace to get started. Create workspace" at bounding box center [593, 296] width 1116 height 581
drag, startPoint x: 32, startPoint y: 22, endPoint x: 331, endPoint y: 44, distance: 299.6
click at [331, 44] on div "No workspaces yet Create a new workspace to get started. Create workspace" at bounding box center [575, 293] width 1151 height 586
click at [590, 331] on span "Create workspace" at bounding box center [593, 328] width 79 height 12
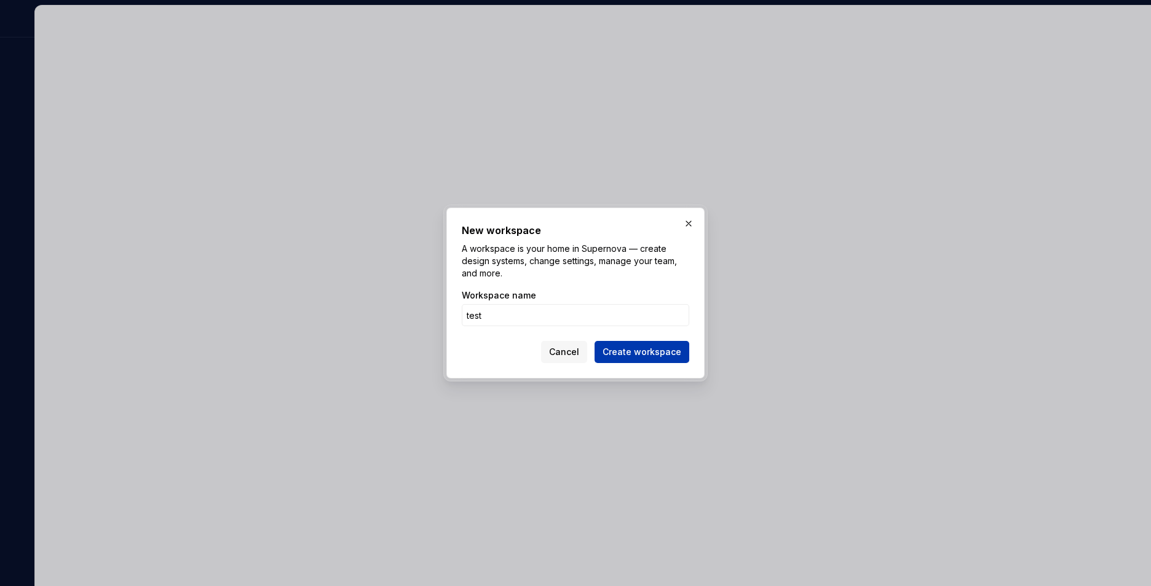
type input "test"
click at [623, 357] on span "Create workspace" at bounding box center [641, 352] width 79 height 12
